Goal: Check status: Check status

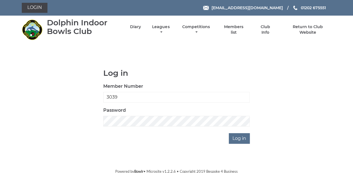
type input "3039"
click at [236, 139] on input "Log in" at bounding box center [239, 138] width 21 height 11
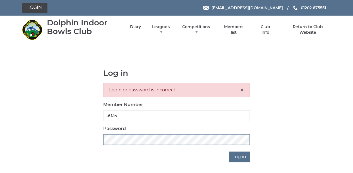
click at [42, 147] on div "Log in Login or password is incorrect. × Member Number 3039 Password Log in" at bounding box center [177, 115] width 310 height 93
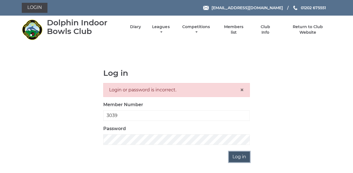
click at [241, 158] on input "Log in" at bounding box center [239, 157] width 21 height 11
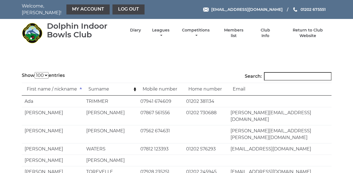
select select "100"
click at [278, 72] on input "Search:" at bounding box center [298, 76] width 68 height 8
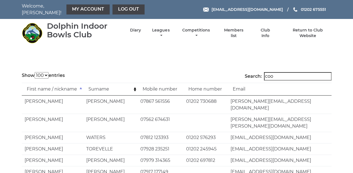
type input "cook"
